Goal: Obtain resource: Download file/media

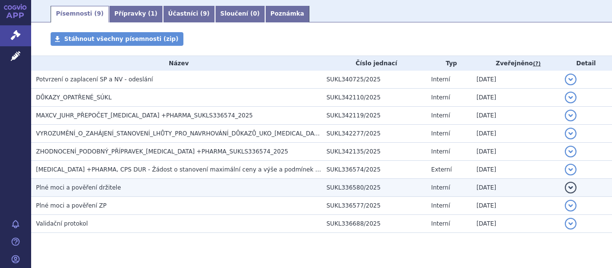
scroll to position [195, 0]
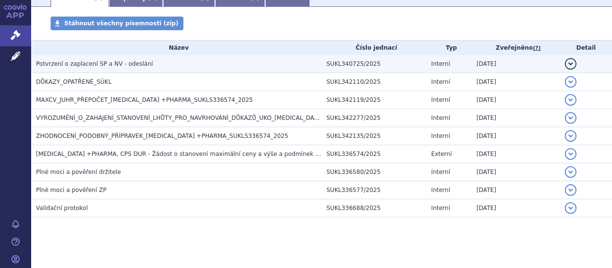
click at [79, 65] on span "Potvrzení o zaplacení SP a NV - odeslání" at bounding box center [94, 63] width 117 height 7
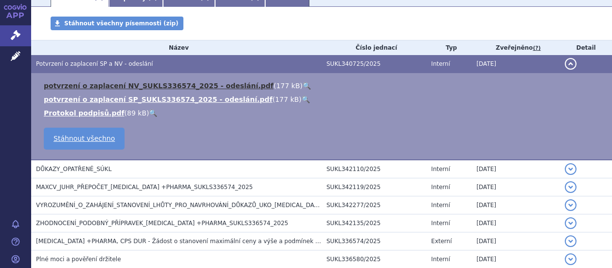
click at [103, 83] on link "potvrzení o zaplacení NV_SUKLS336574_2025 - odeslání.pdf" at bounding box center [159, 86] width 230 height 8
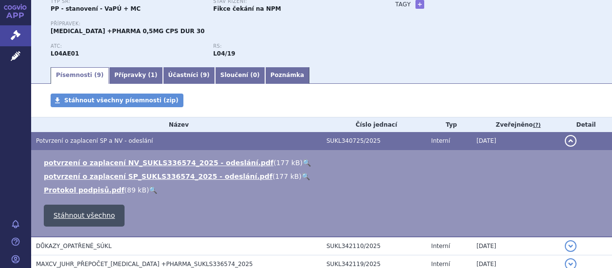
scroll to position [45, 0]
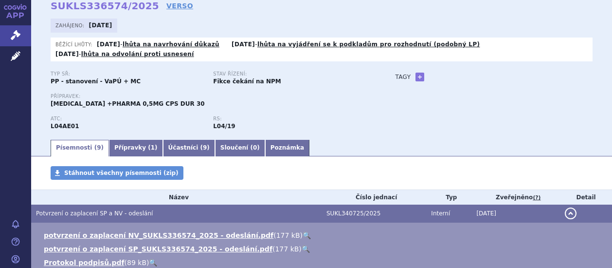
click at [376, 118] on div "Typ SŘ: PP - stanovení - VaPÚ + MC Stav řízení: Fikce čekání na NPM Přípravek: …" at bounding box center [322, 105] width 542 height 68
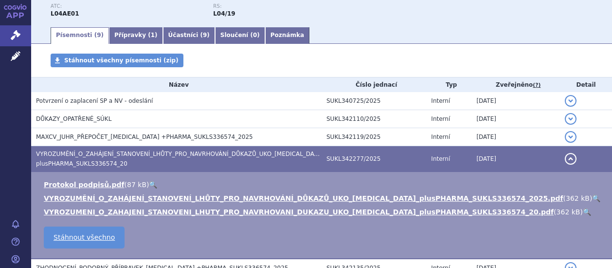
scroll to position [150, 0]
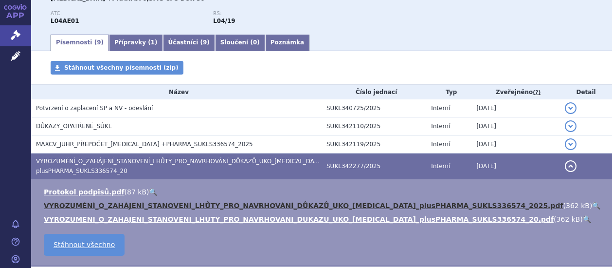
click at [162, 205] on link "VYROZUMĚNÍ_O_ZAHÁJENÍ_STANOVENÍ_LHŮTY_PRO_NAVRHOVÁNÍ_DŮKAZŮ_UKO_[MEDICAL_DATA]_…" at bounding box center [304, 206] width 520 height 8
